Goal: Task Accomplishment & Management: Complete application form

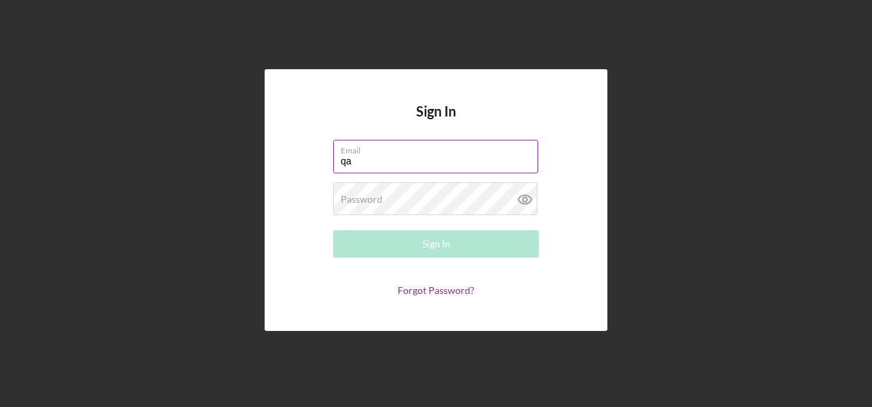
type input "qadri.noori108@gmail.com"
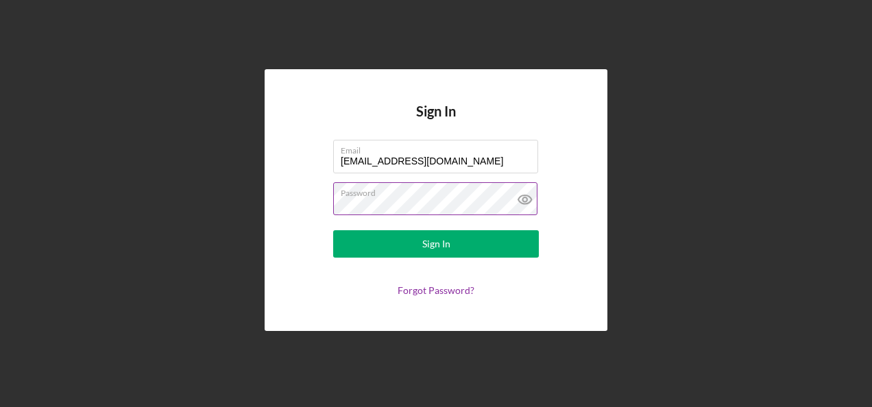
click at [333, 230] on button "Sign In" at bounding box center [436, 243] width 206 height 27
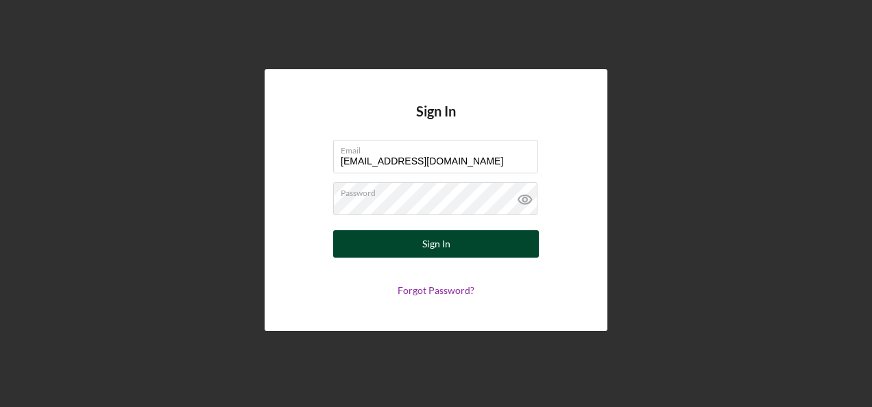
click at [433, 241] on div "Sign In" at bounding box center [436, 243] width 28 height 27
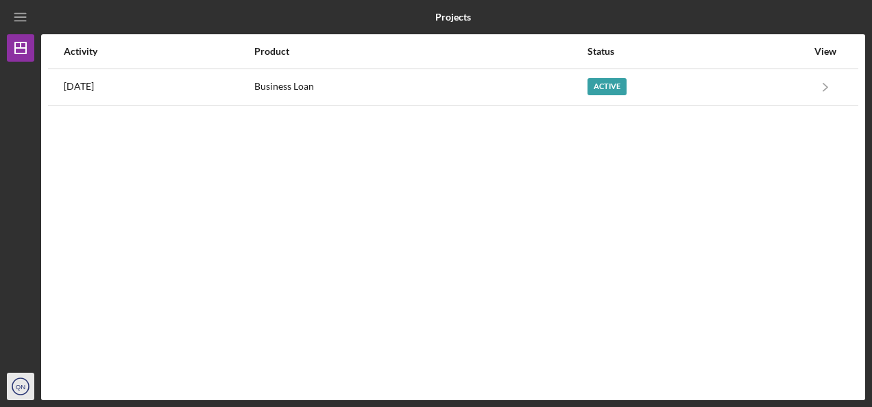
click at [10, 377] on icon "QN" at bounding box center [20, 386] width 27 height 34
click at [196, 189] on div "Activity Product Status View 3 days ago Business Loan Active Icon/Navigate Busi…" at bounding box center [453, 217] width 824 height 366
click at [21, 41] on icon "Icon/Dashboard" at bounding box center [20, 48] width 34 height 34
click at [27, 14] on icon "Icon/Menu" at bounding box center [20, 17] width 31 height 31
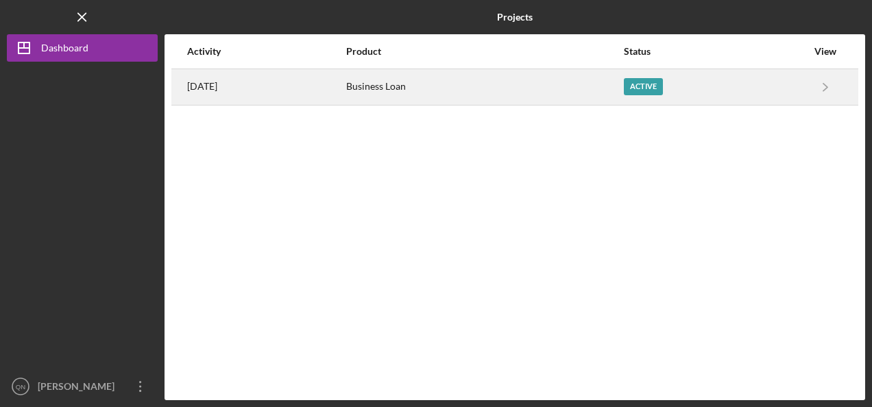
click at [504, 82] on div "Business Loan" at bounding box center [484, 87] width 276 height 34
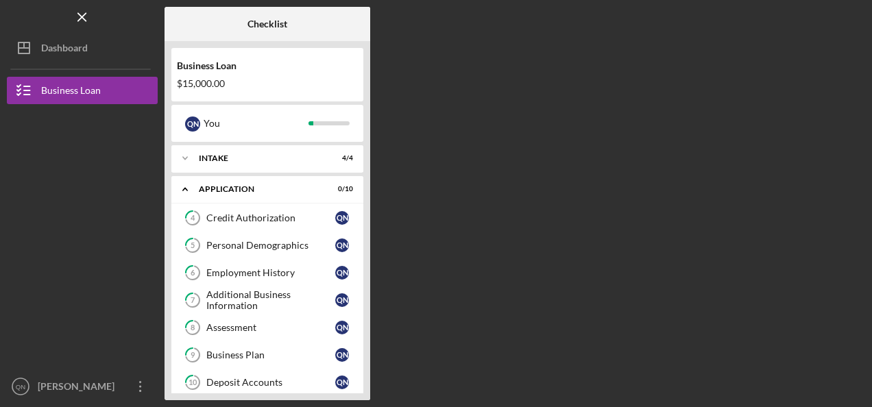
click at [365, 198] on div "Business Loan $15,000.00 Q N You Icon/Expander Intake 4 / 4 Icon/Expander Appli…" at bounding box center [268, 220] width 206 height 359
click at [364, 372] on div "Business Loan $15,000.00 Q N You Icon/Expander Intake 4 / 4 Icon/Expander Appli…" at bounding box center [268, 220] width 206 height 359
click at [352, 377] on div "Q N" at bounding box center [345, 383] width 21 height 14
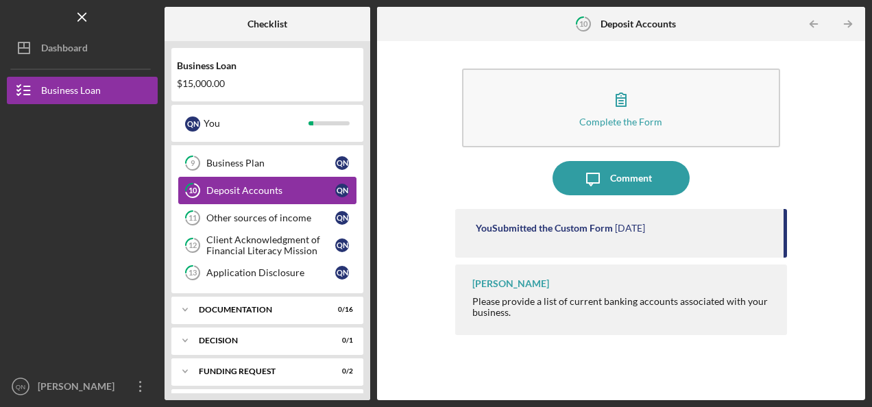
scroll to position [217, 0]
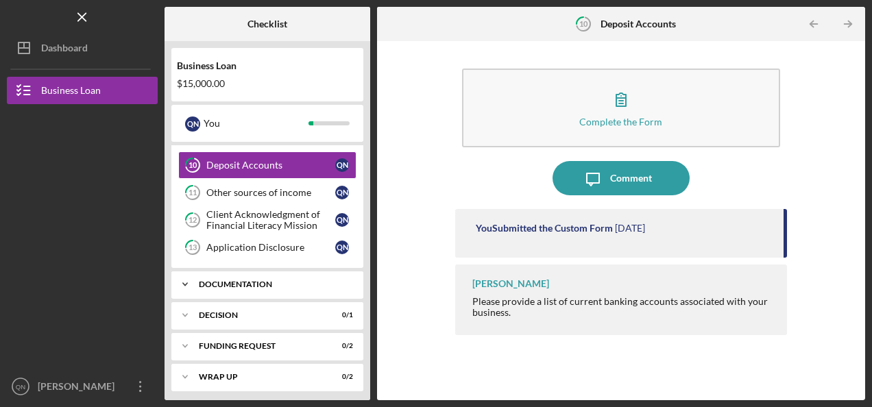
click at [185, 279] on icon "Icon/Expander" at bounding box center [184, 284] width 27 height 27
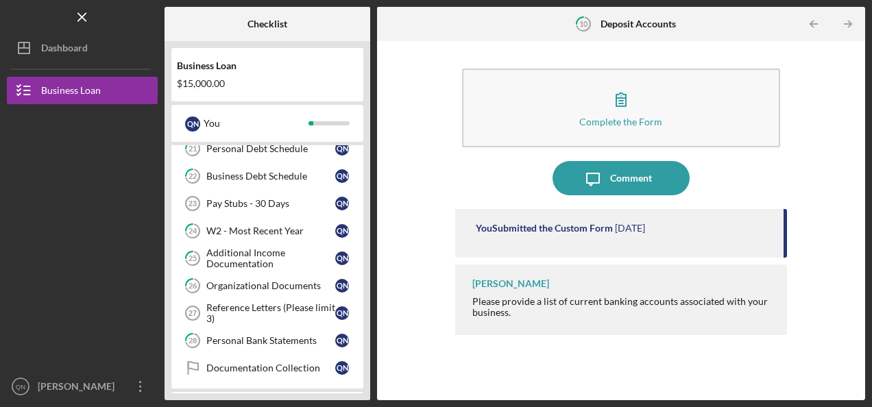
scroll to position [601, 0]
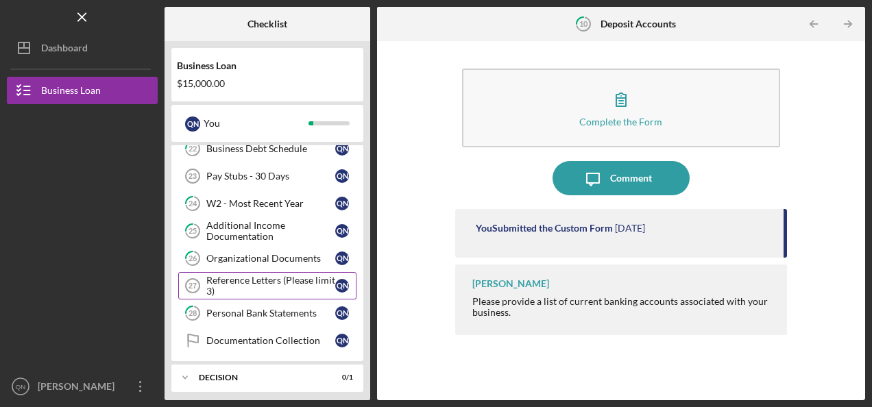
click at [263, 279] on div "Reference Letters (Please limit 3)" at bounding box center [270, 286] width 129 height 22
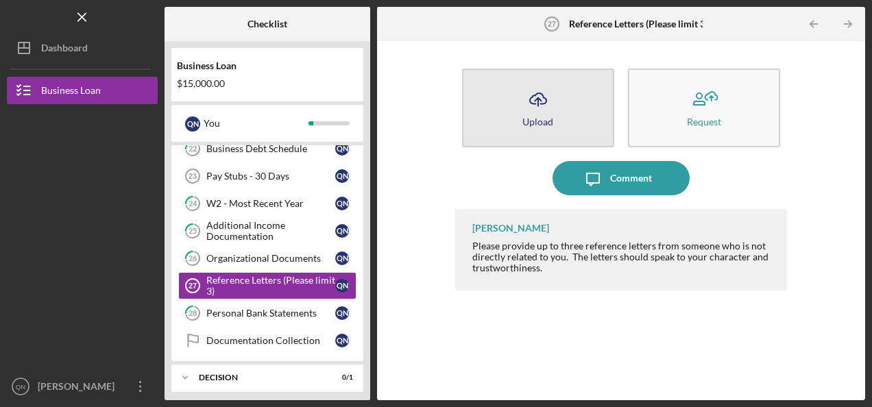
click at [537, 117] on div "Upload" at bounding box center [537, 122] width 31 height 10
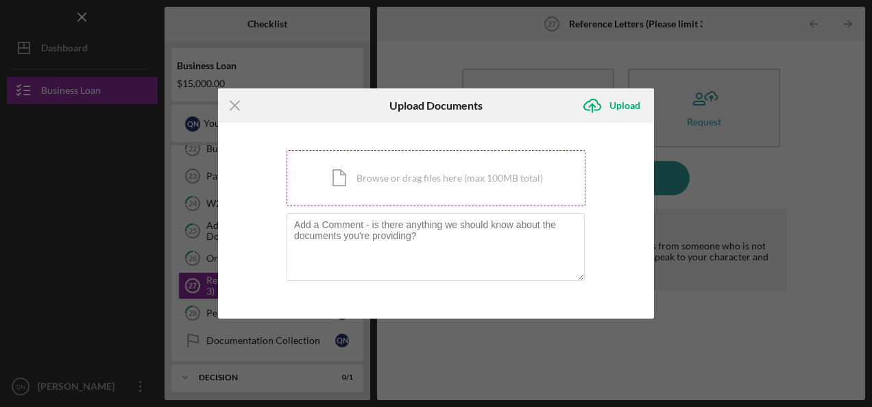
click at [370, 197] on div "Icon/Document Browse or drag files here (max 100MB total) Tap to choose files o…" at bounding box center [436, 178] width 299 height 56
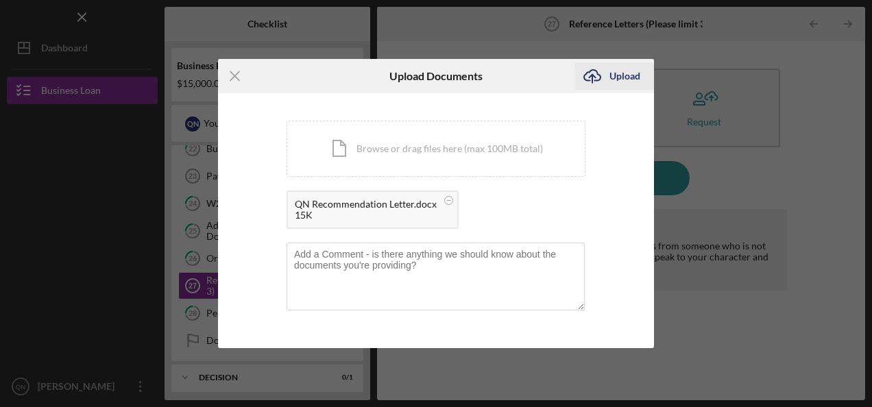
click at [621, 83] on div "Upload" at bounding box center [624, 75] width 31 height 27
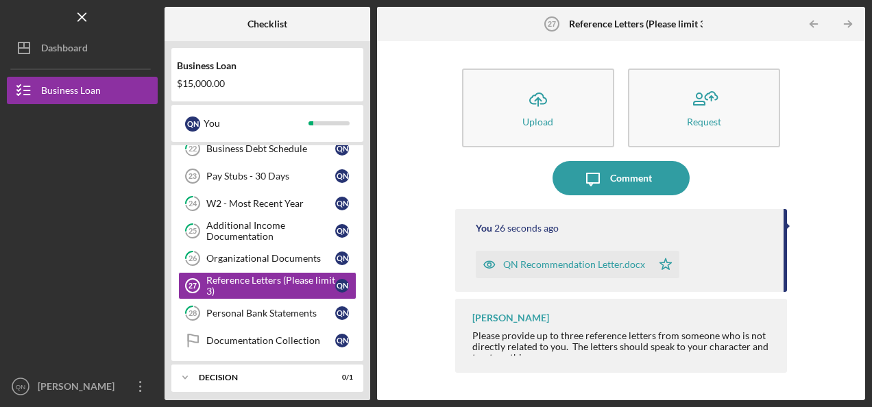
drag, startPoint x: 375, startPoint y: 181, endPoint x: 377, endPoint y: 174, distance: 7.2
click at [377, 174] on div "Checklist Business Loan $15,000.00 Q N You Icon/Expander Intake 4 / 4 Icon/Expa…" at bounding box center [515, 203] width 701 height 393
drag, startPoint x: 345, startPoint y: 274, endPoint x: 319, endPoint y: 275, distance: 26.7
drag, startPoint x: 319, startPoint y: 275, endPoint x: 361, endPoint y: 282, distance: 43.2
drag, startPoint x: 361, startPoint y: 282, endPoint x: 388, endPoint y: 290, distance: 27.8
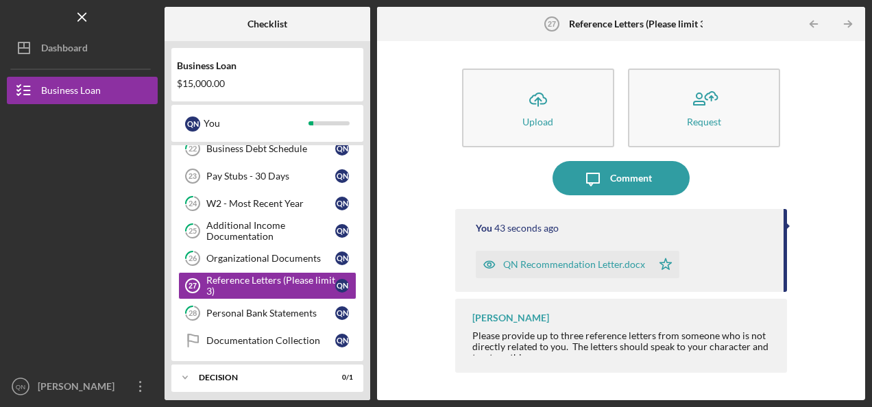
drag, startPoint x: 388, startPoint y: 290, endPoint x: 356, endPoint y: 313, distance: 38.8
drag, startPoint x: 356, startPoint y: 313, endPoint x: 303, endPoint y: 340, distance: 60.1
drag, startPoint x: 303, startPoint y: 340, endPoint x: 278, endPoint y: 336, distance: 25.0
drag, startPoint x: 278, startPoint y: 336, endPoint x: 260, endPoint y: 328, distance: 20.3
drag, startPoint x: 260, startPoint y: 328, endPoint x: 240, endPoint y: 302, distance: 32.8
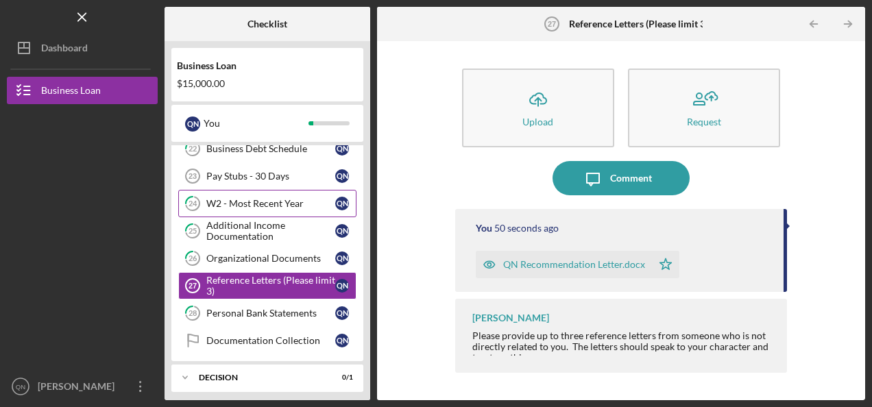
drag, startPoint x: 240, startPoint y: 302, endPoint x: 217, endPoint y: 199, distance: 105.3
drag, startPoint x: 217, startPoint y: 199, endPoint x: 443, endPoint y: 279, distance: 239.3
click at [443, 279] on div "Icon/Upload Upload Request Icon/Message Comment You 1 minute ago QN Recommendat…" at bounding box center [621, 220] width 474 height 345
